Goal: Transaction & Acquisition: Purchase product/service

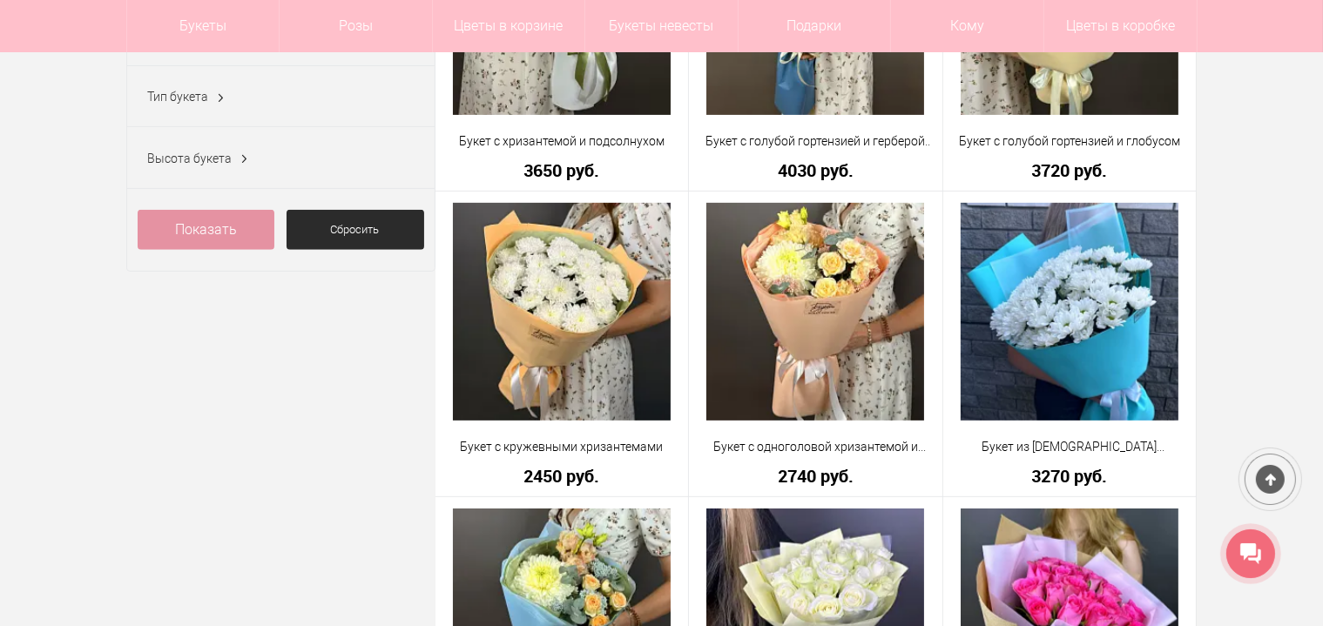
scroll to position [368, 0]
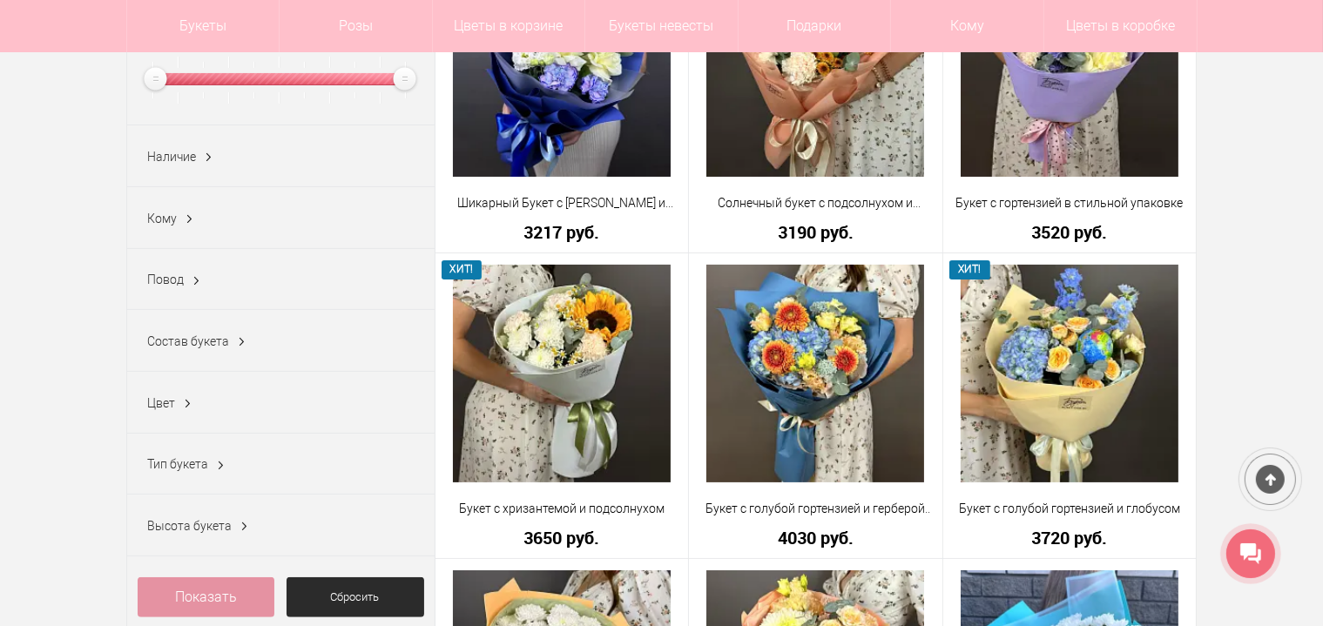
click at [185, 219] on ins at bounding box center [189, 219] width 18 height 23
click at [188, 219] on ins at bounding box center [189, 219] width 18 height 23
click at [166, 221] on span "Кому" at bounding box center [163, 219] width 30 height 14
click at [159, 218] on span "Кому" at bounding box center [163, 219] width 30 height 14
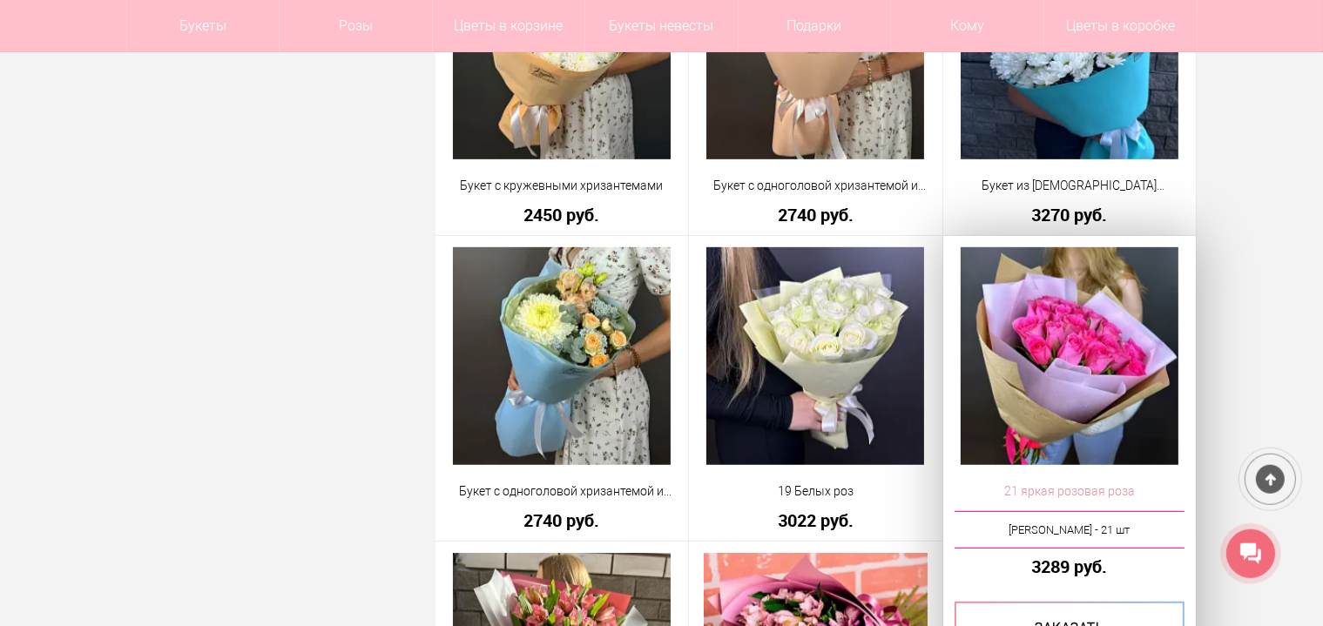
scroll to position [1011, 0]
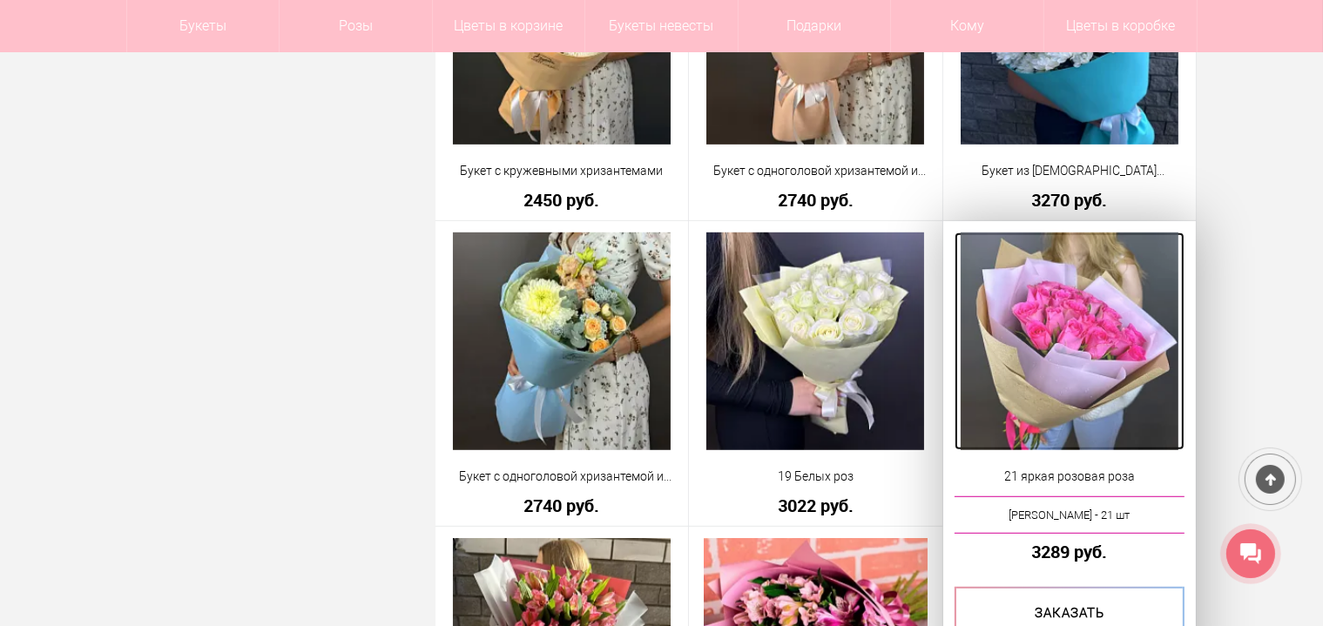
click at [1054, 375] on img at bounding box center [1070, 342] width 218 height 218
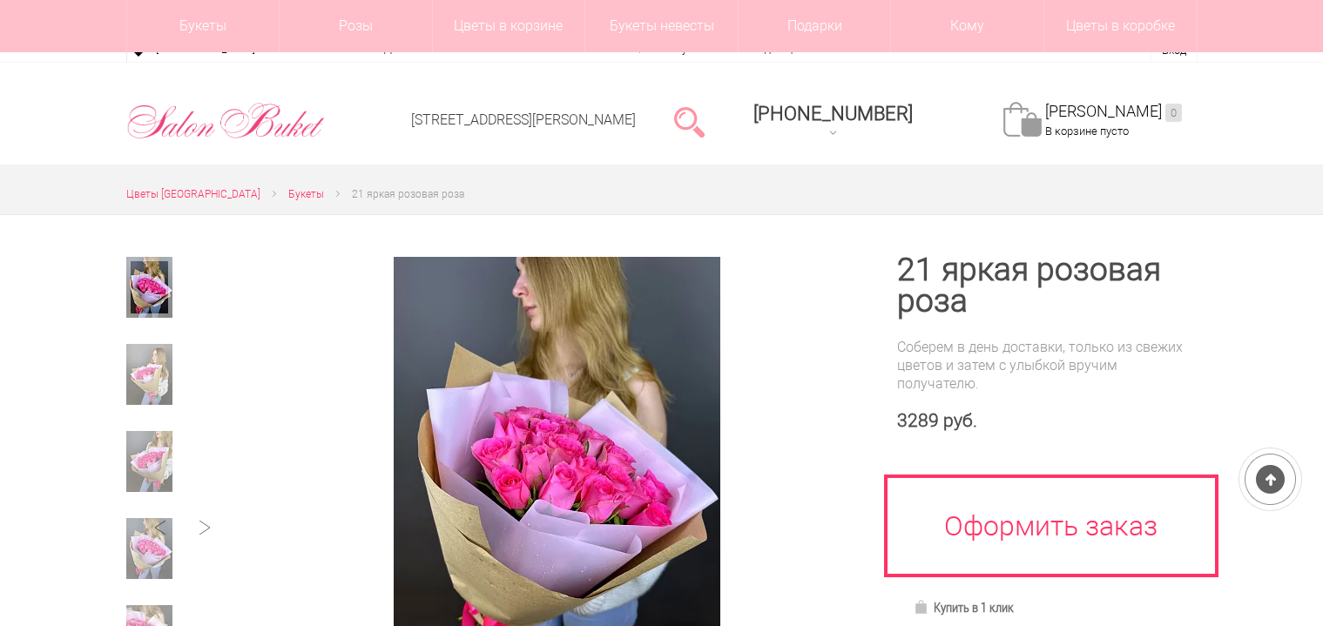
scroll to position [184, 0]
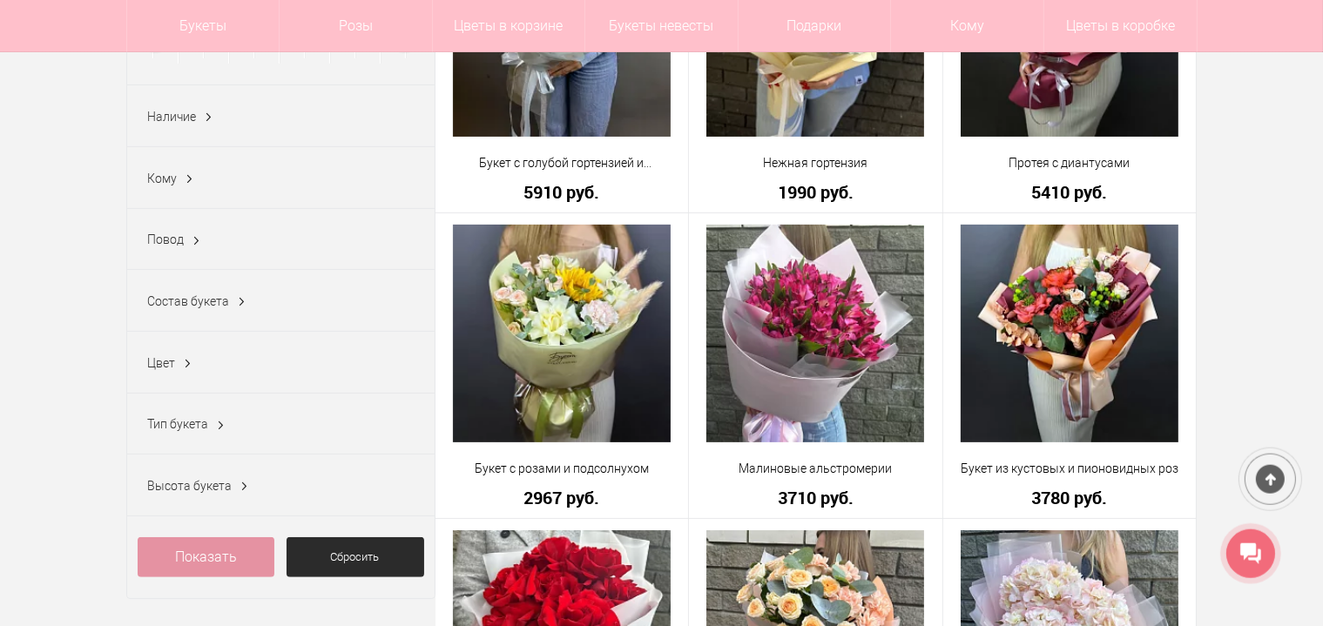
scroll to position [460, 0]
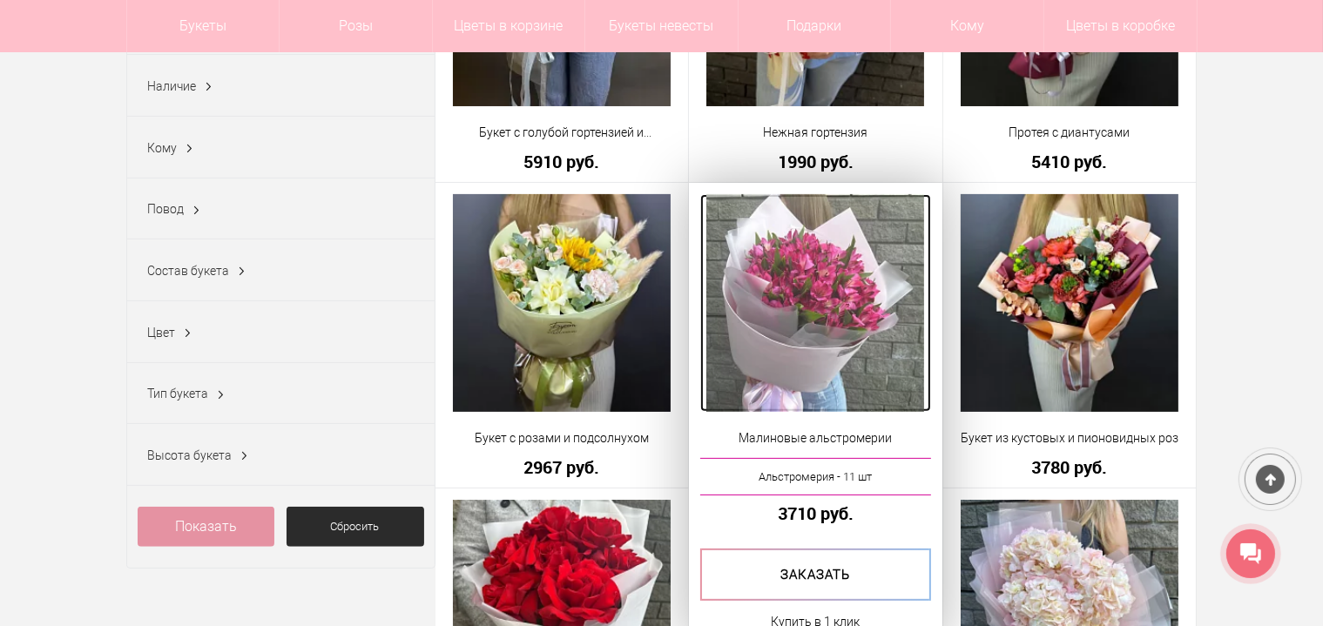
click at [810, 282] on img at bounding box center [816, 303] width 218 height 218
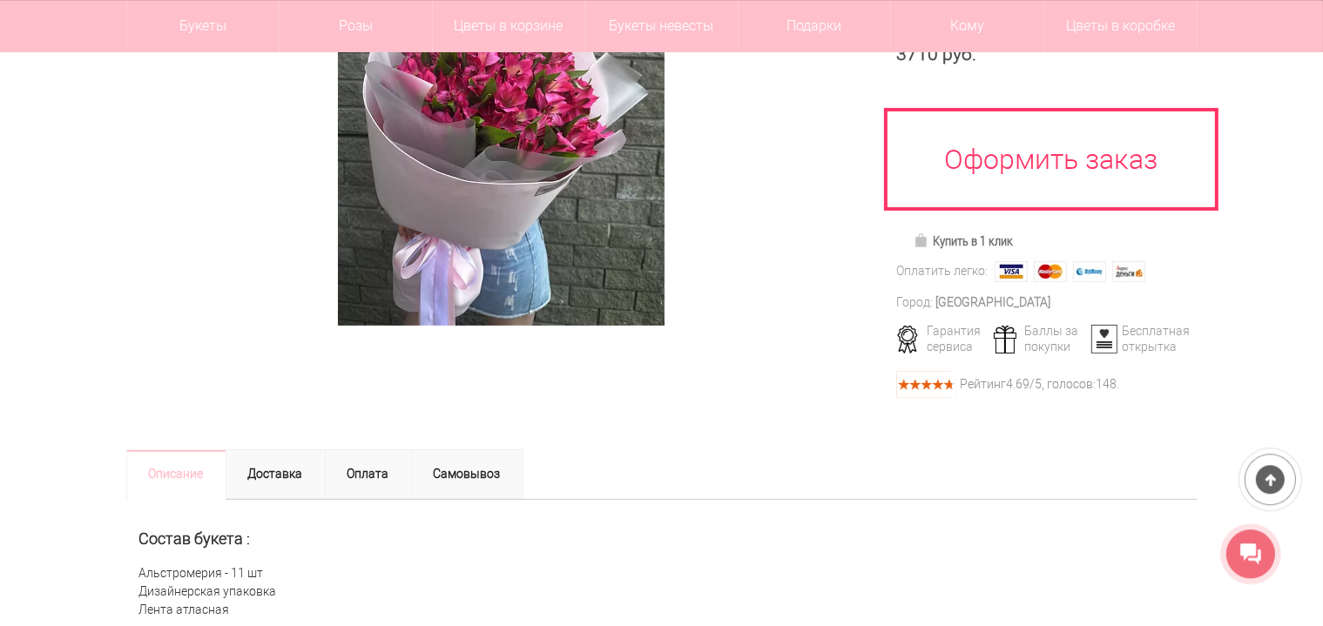
scroll to position [184, 0]
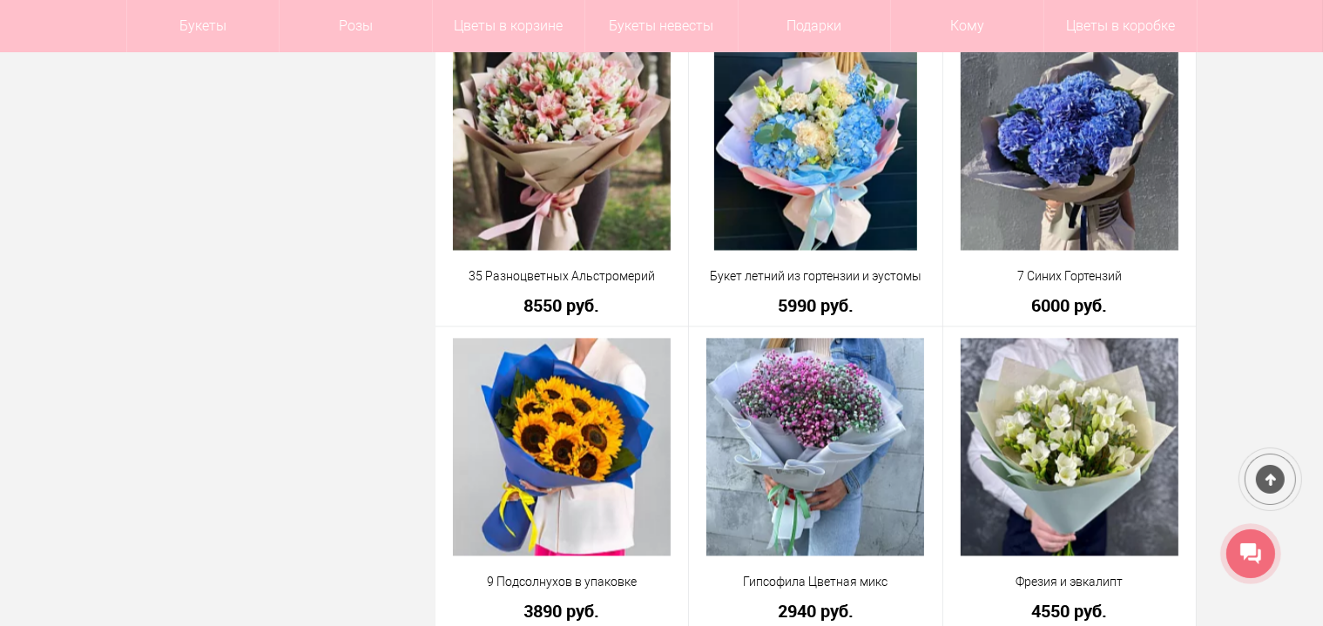
scroll to position [3771, 0]
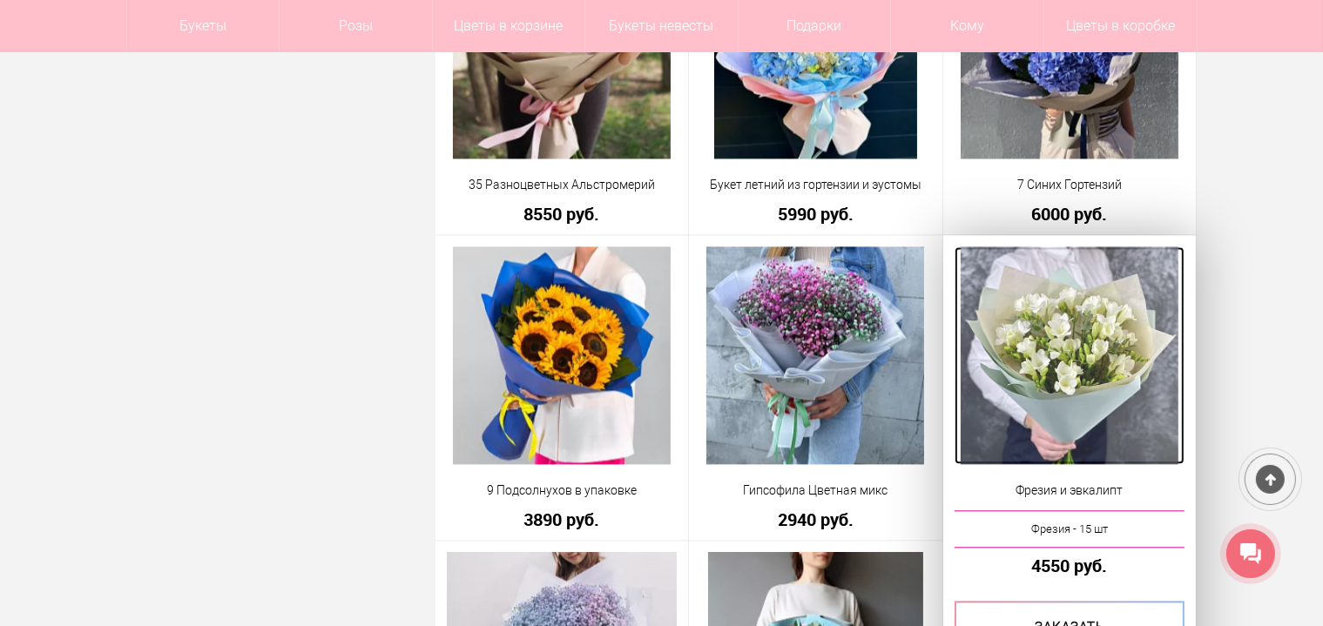
click at [1065, 330] on img at bounding box center [1070, 356] width 218 height 218
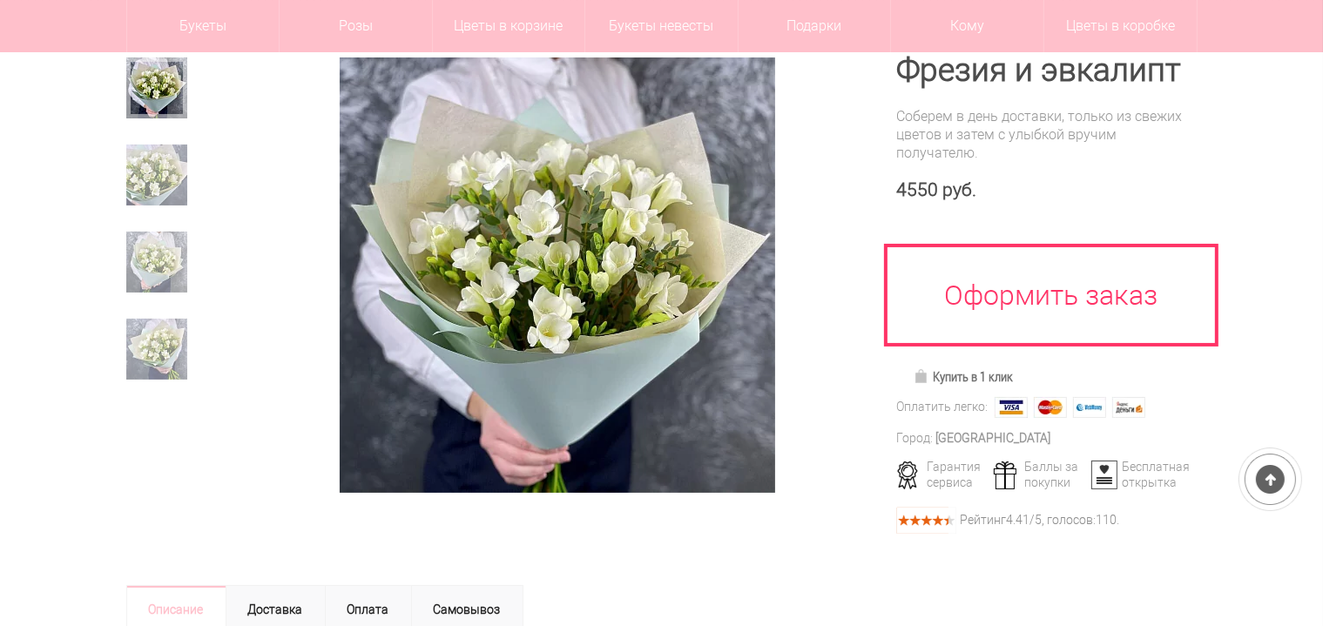
scroll to position [184, 0]
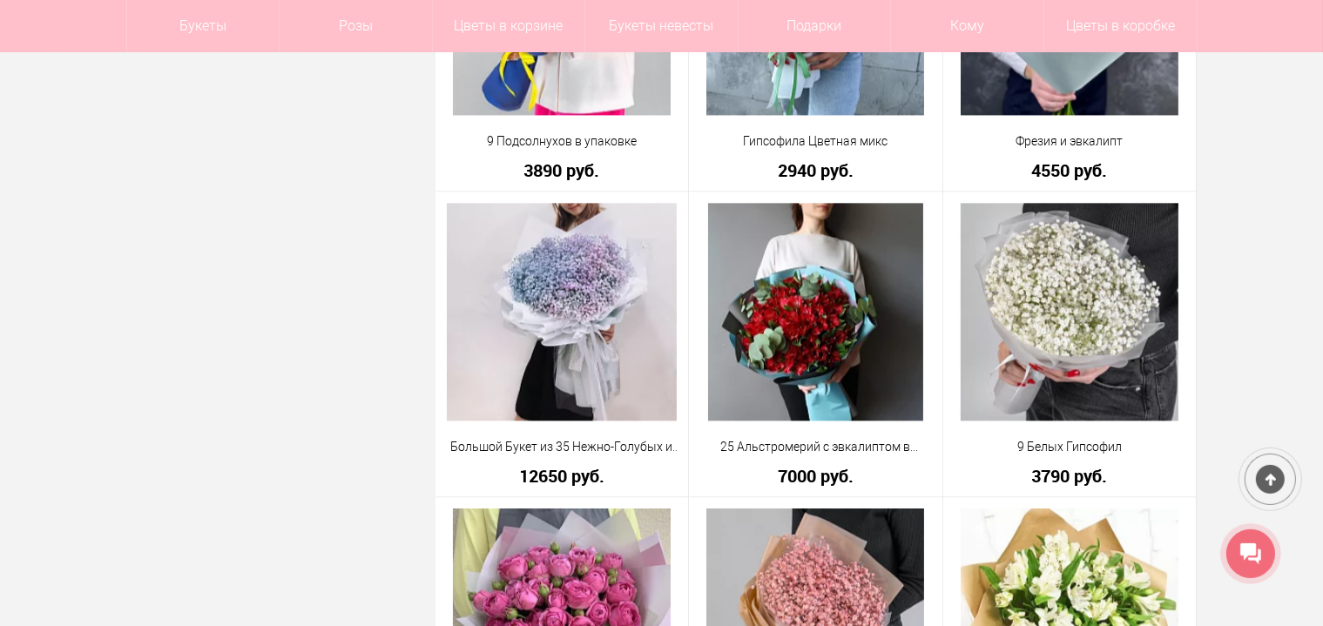
scroll to position [4140, 0]
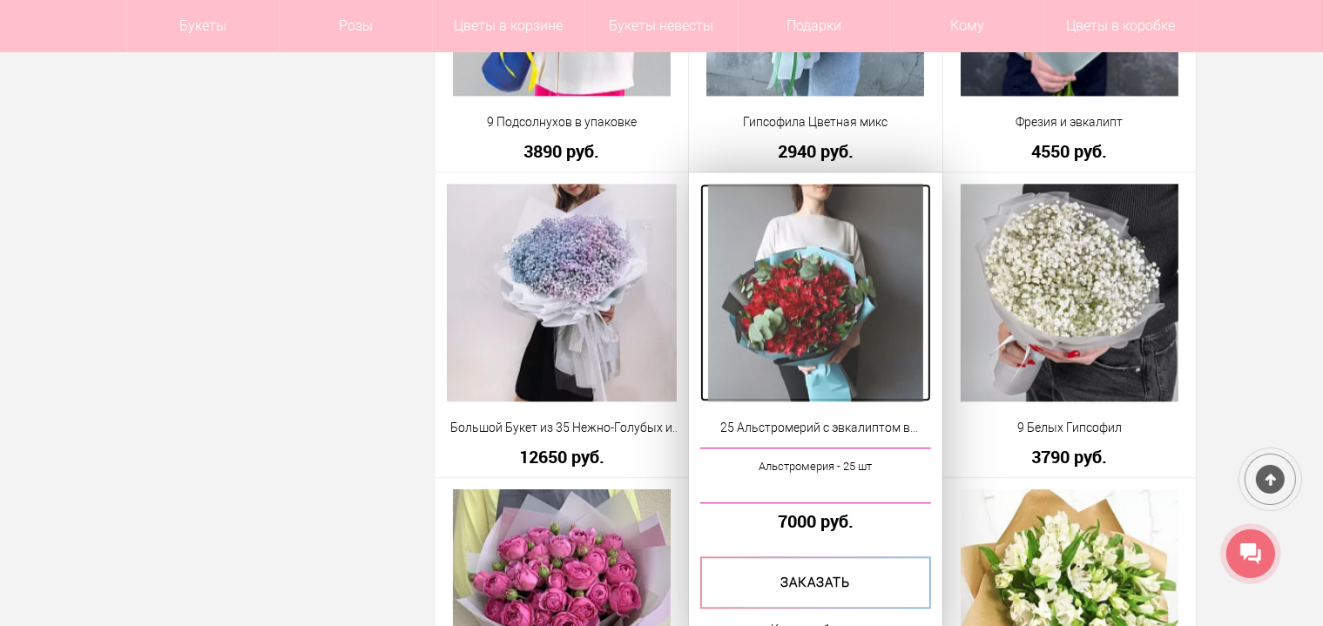
click at [810, 308] on img at bounding box center [816, 293] width 216 height 218
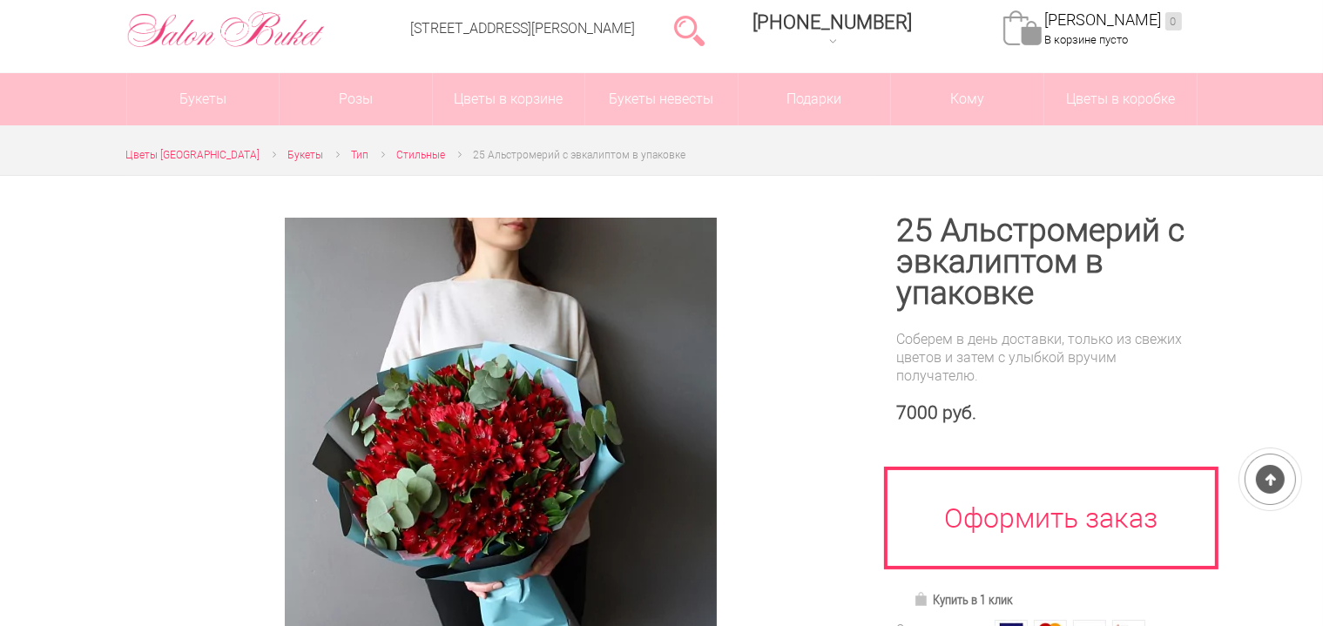
scroll to position [184, 0]
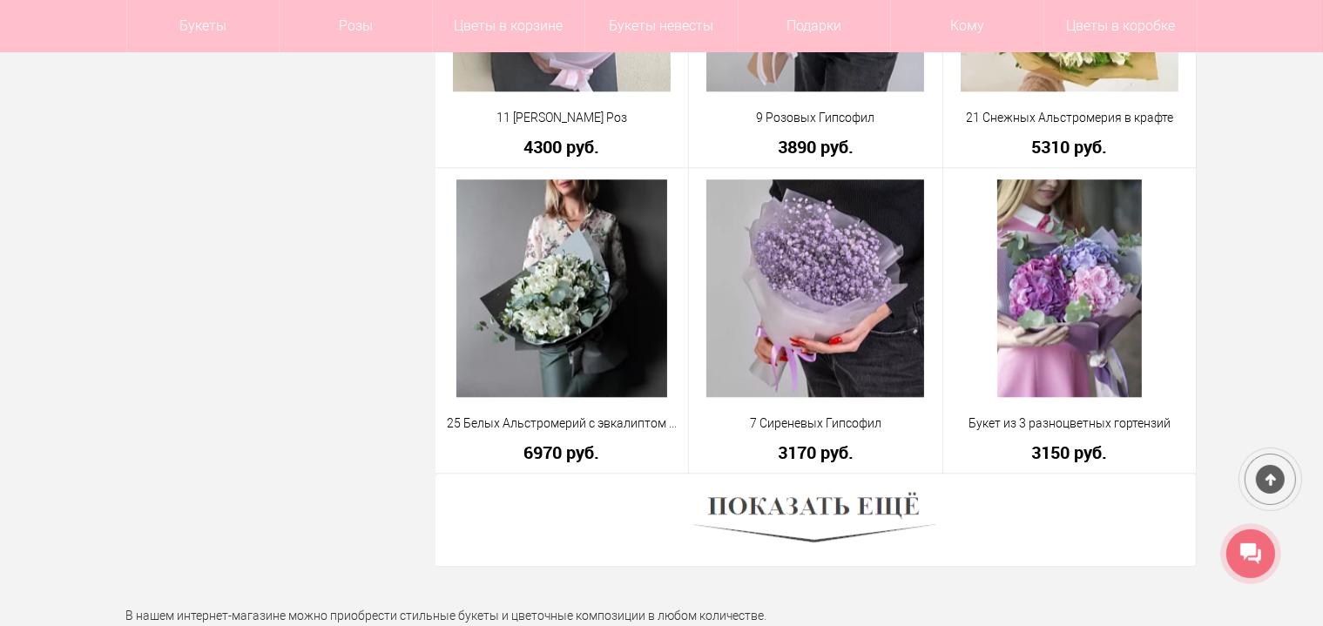
scroll to position [4784, 0]
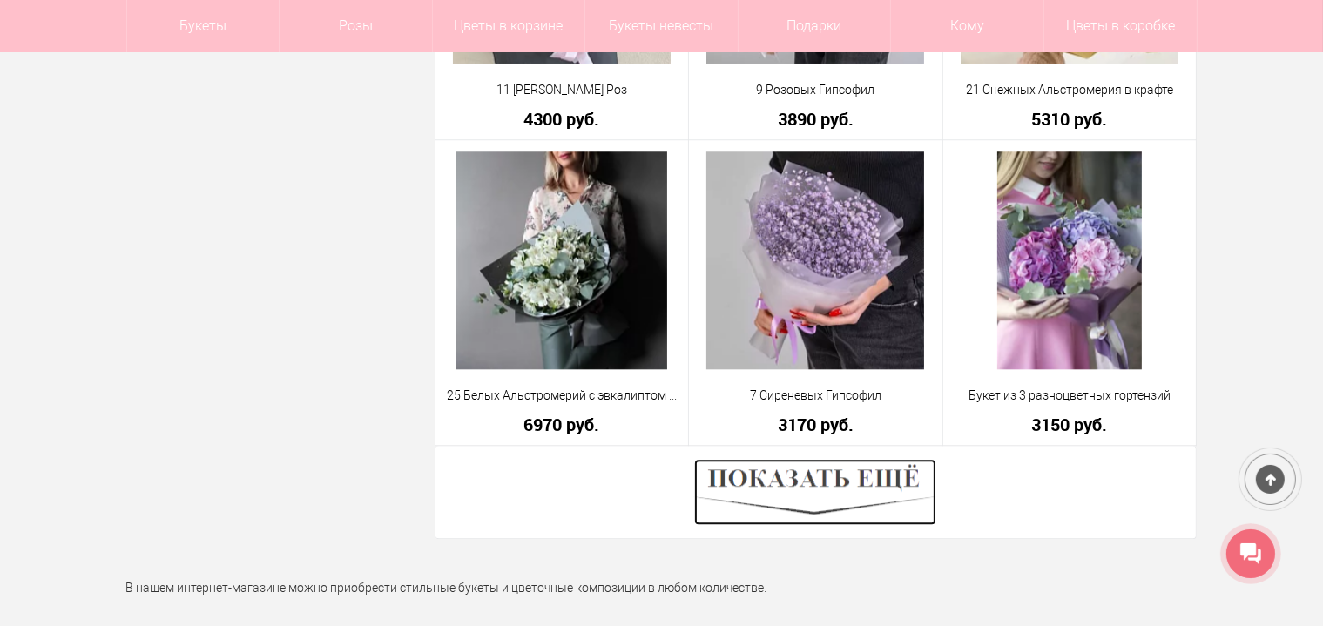
click at [812, 479] on img at bounding box center [815, 492] width 242 height 66
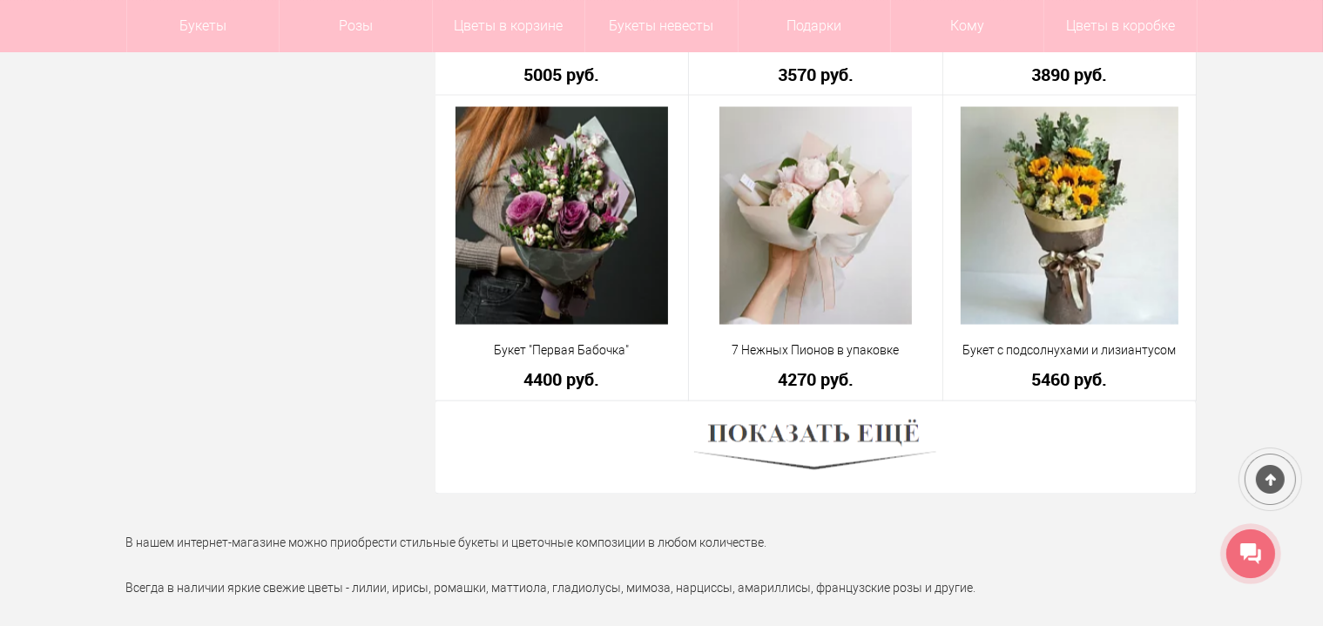
scroll to position [9751, 0]
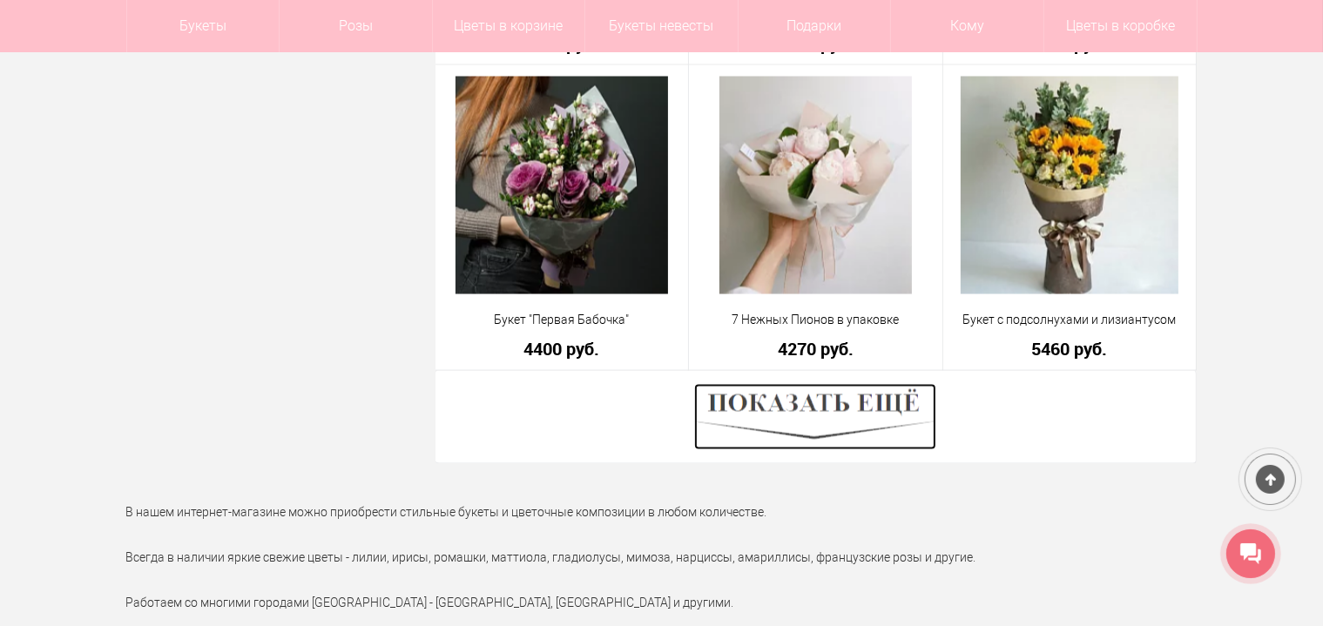
click at [822, 402] on img at bounding box center [815, 417] width 242 height 66
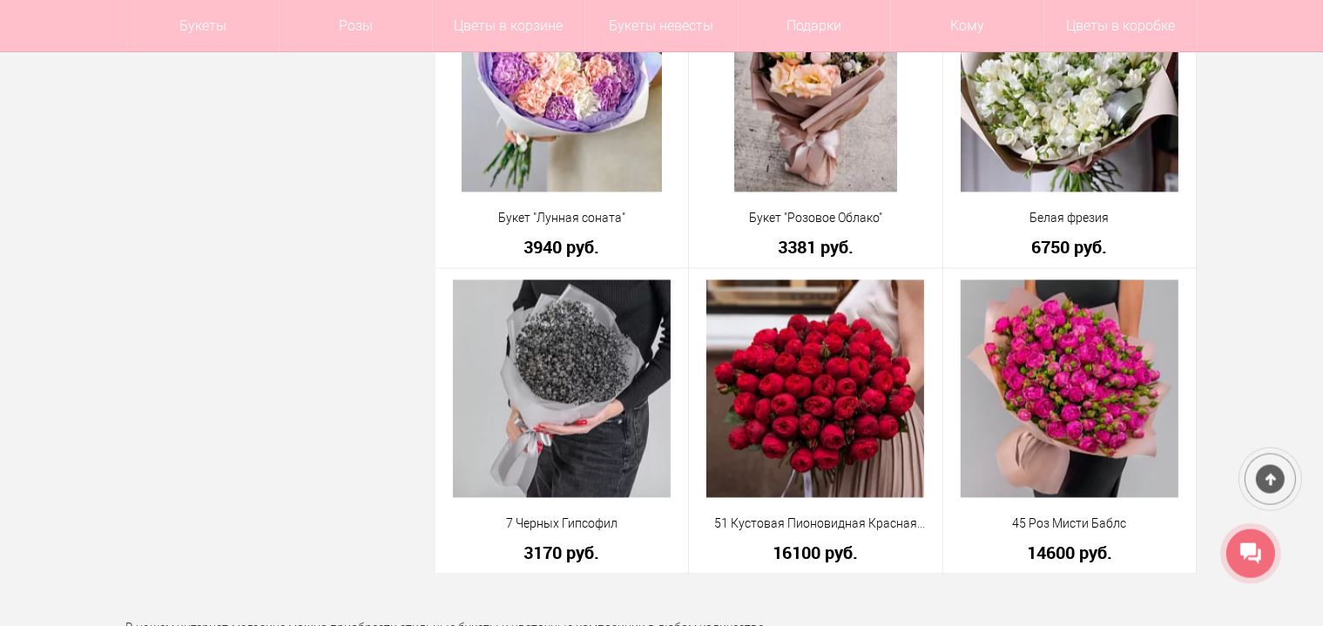
scroll to position [10487, 0]
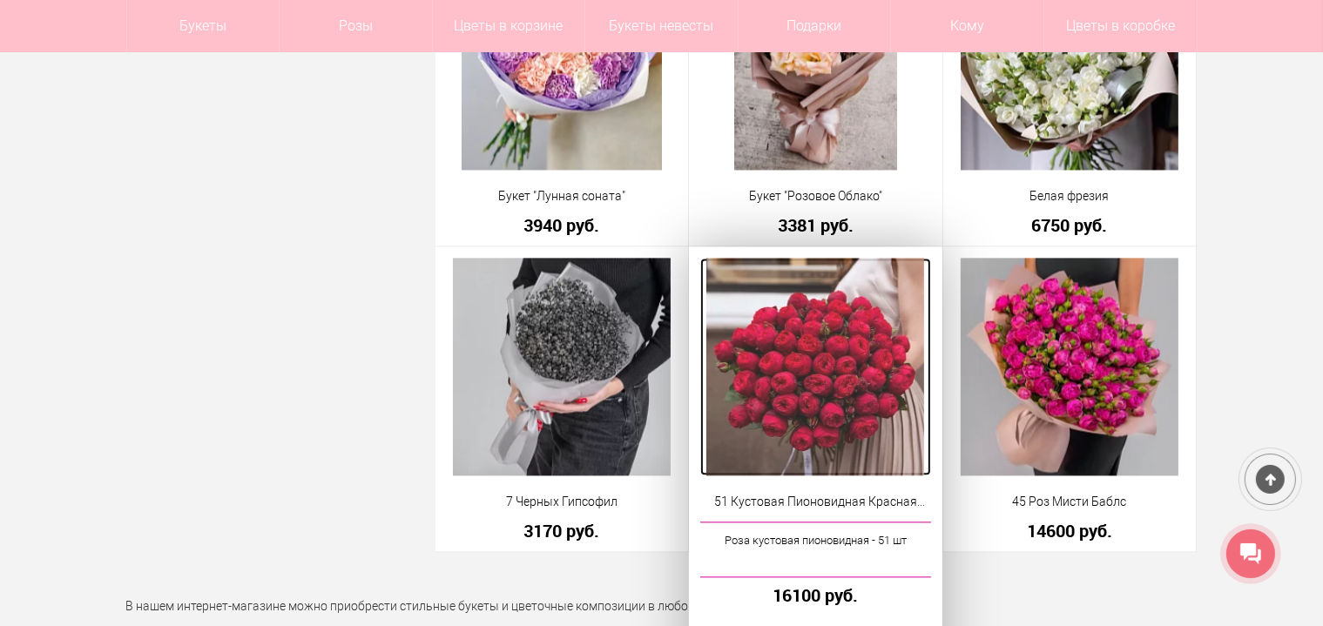
click at [826, 392] on img at bounding box center [816, 367] width 218 height 218
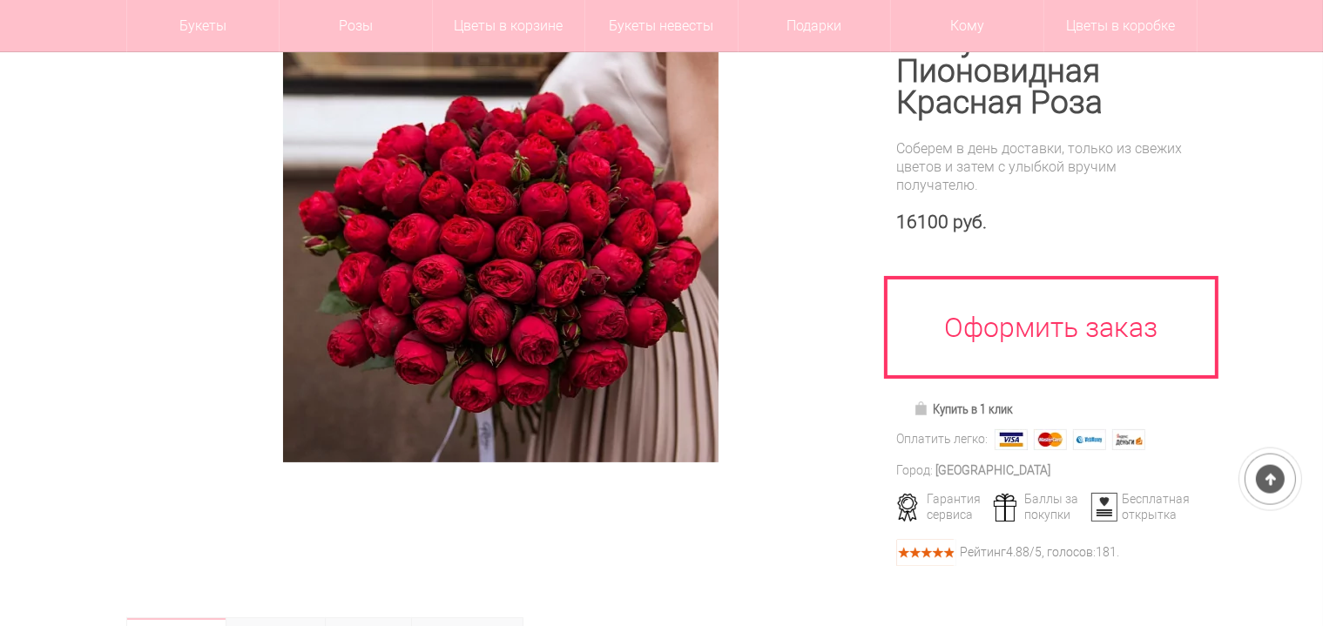
scroll to position [184, 0]
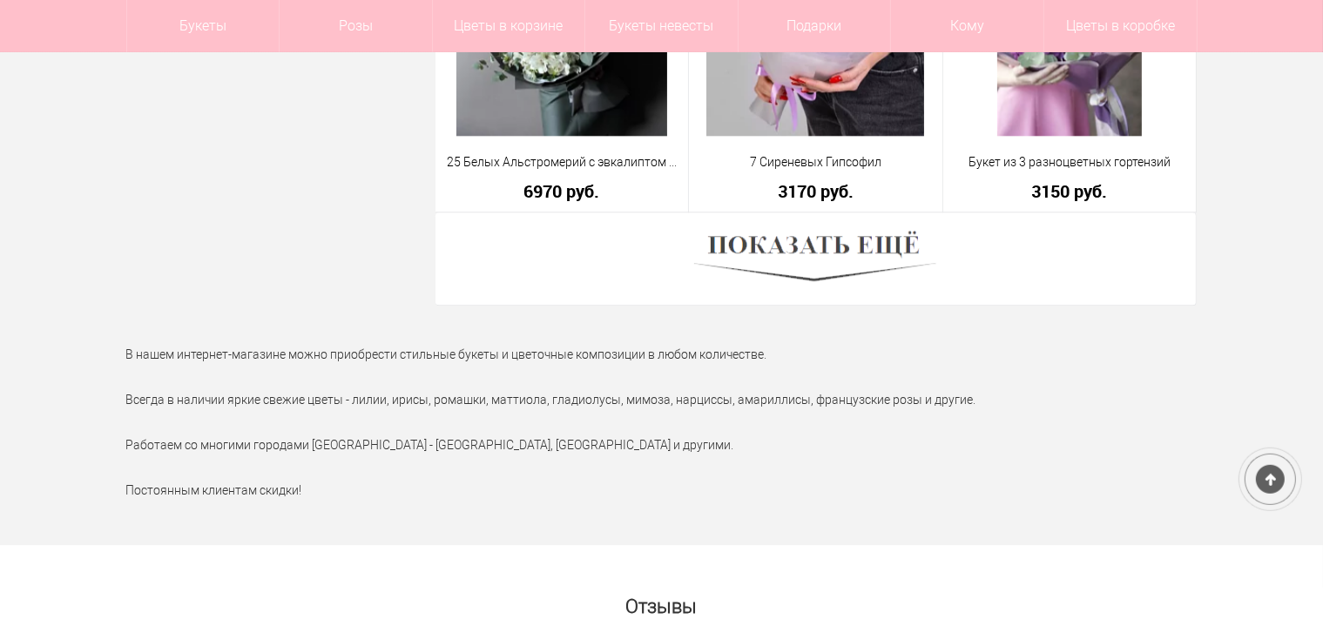
scroll to position [4960, 0]
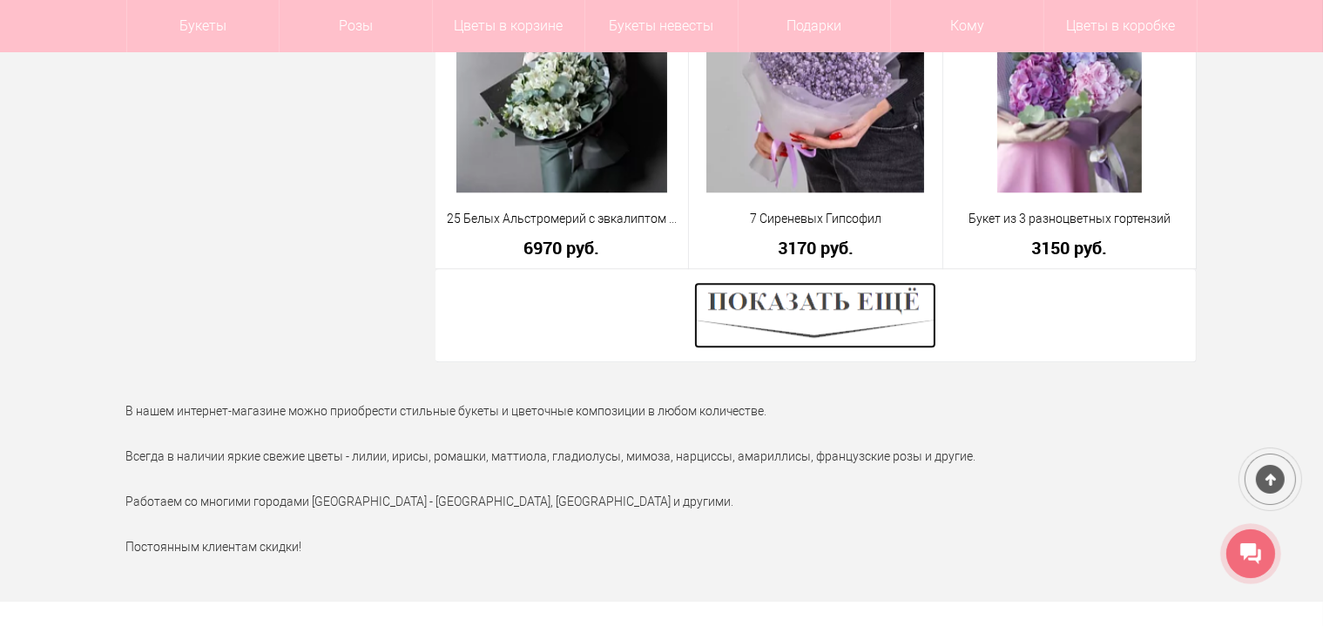
click at [809, 308] on img at bounding box center [815, 315] width 242 height 66
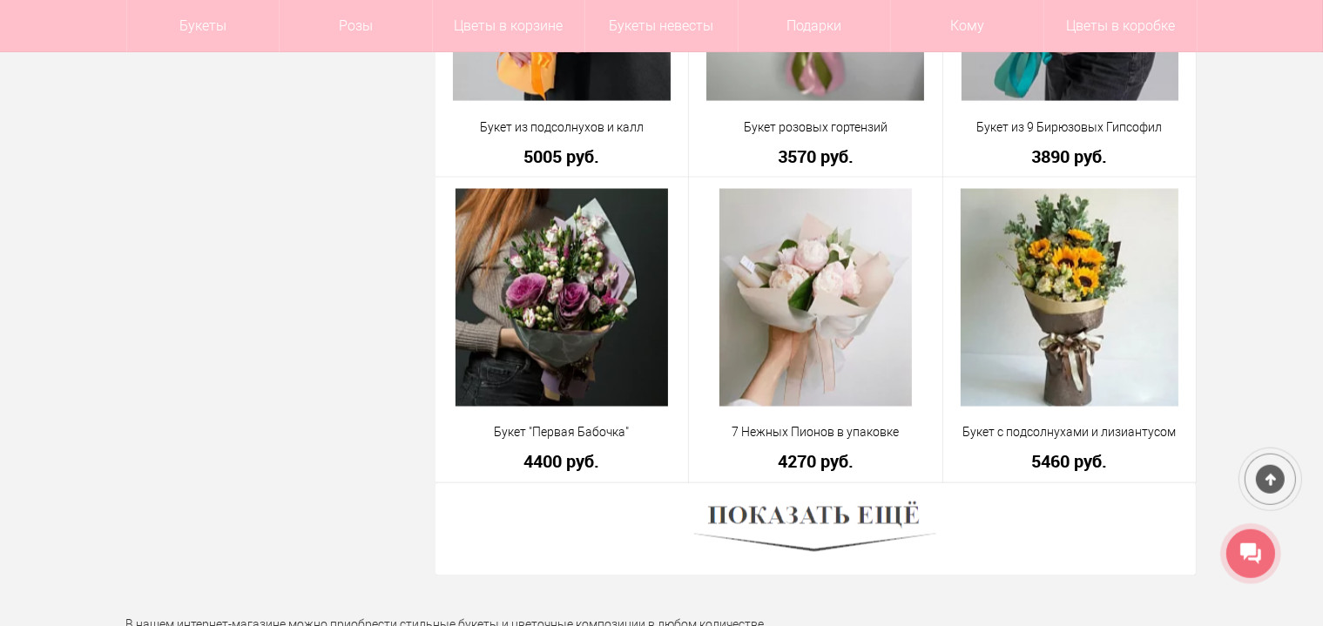
scroll to position [9653, 0]
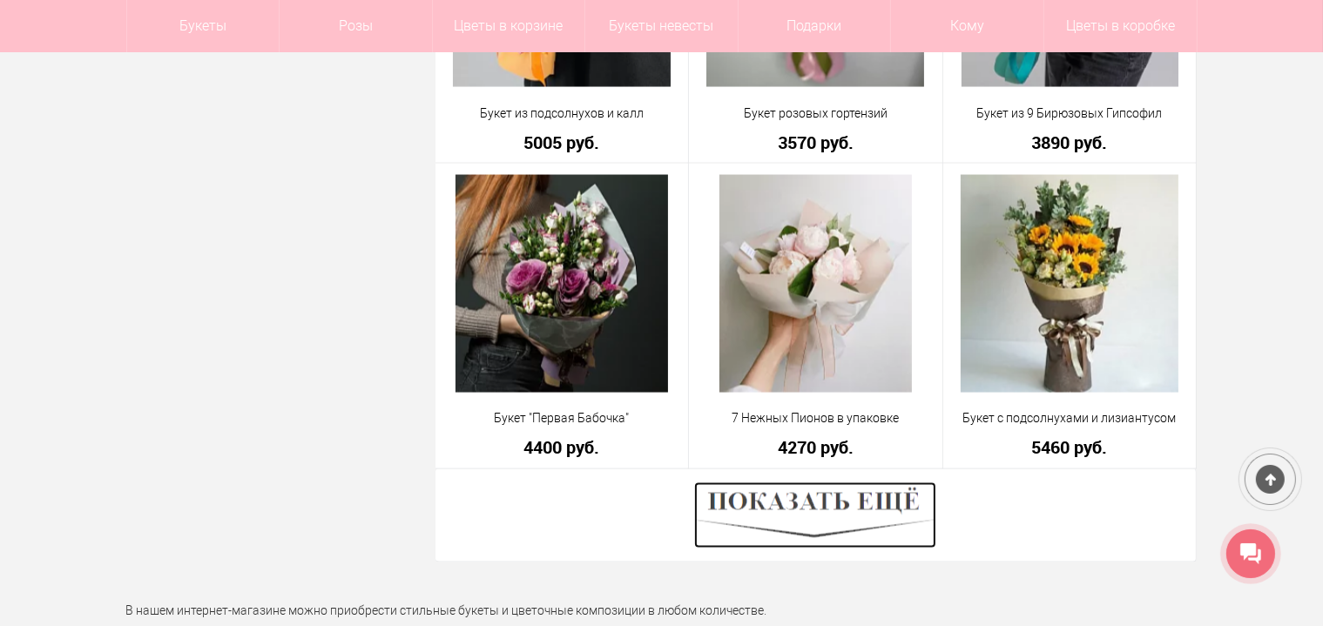
click at [809, 502] on img at bounding box center [815, 516] width 242 height 66
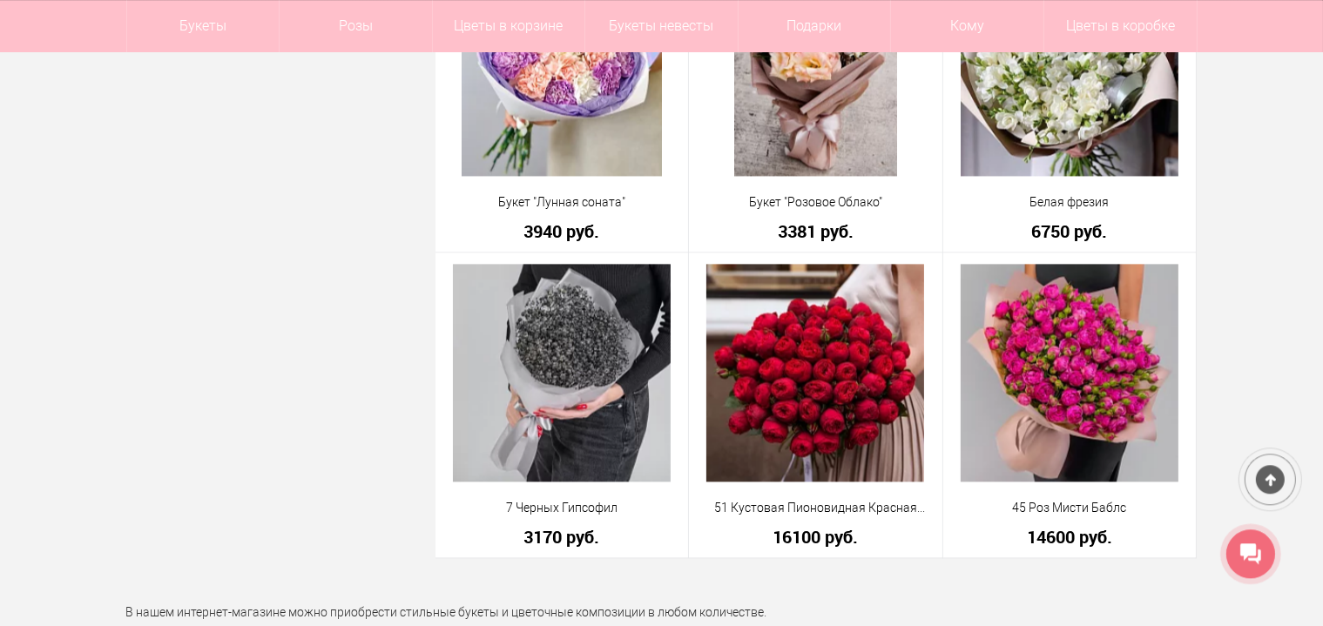
scroll to position [10480, 0]
